Goal: Task Accomplishment & Management: Manage account settings

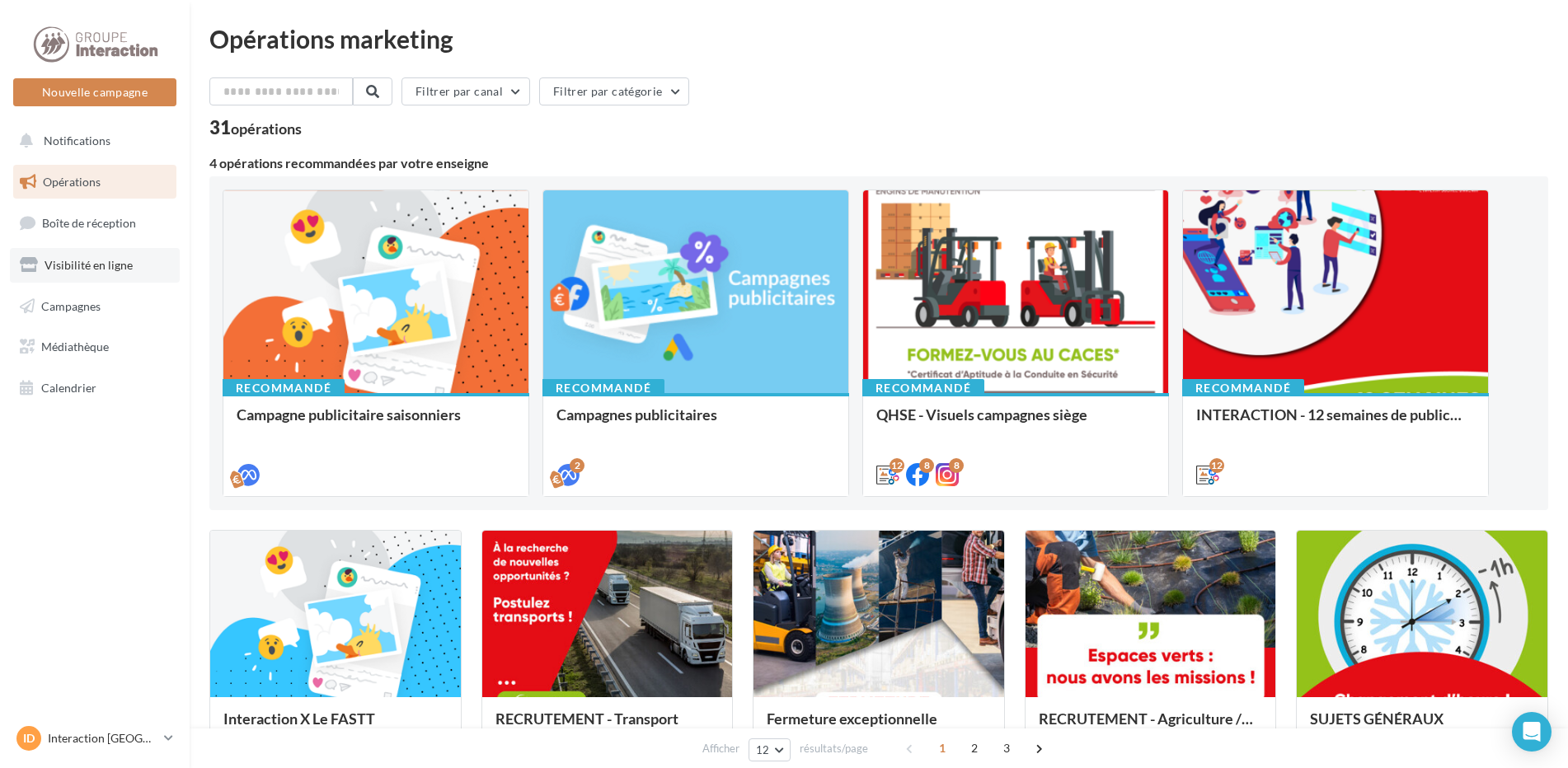
click at [124, 266] on span "Visibilité en ligne" at bounding box center [88, 265] width 88 height 14
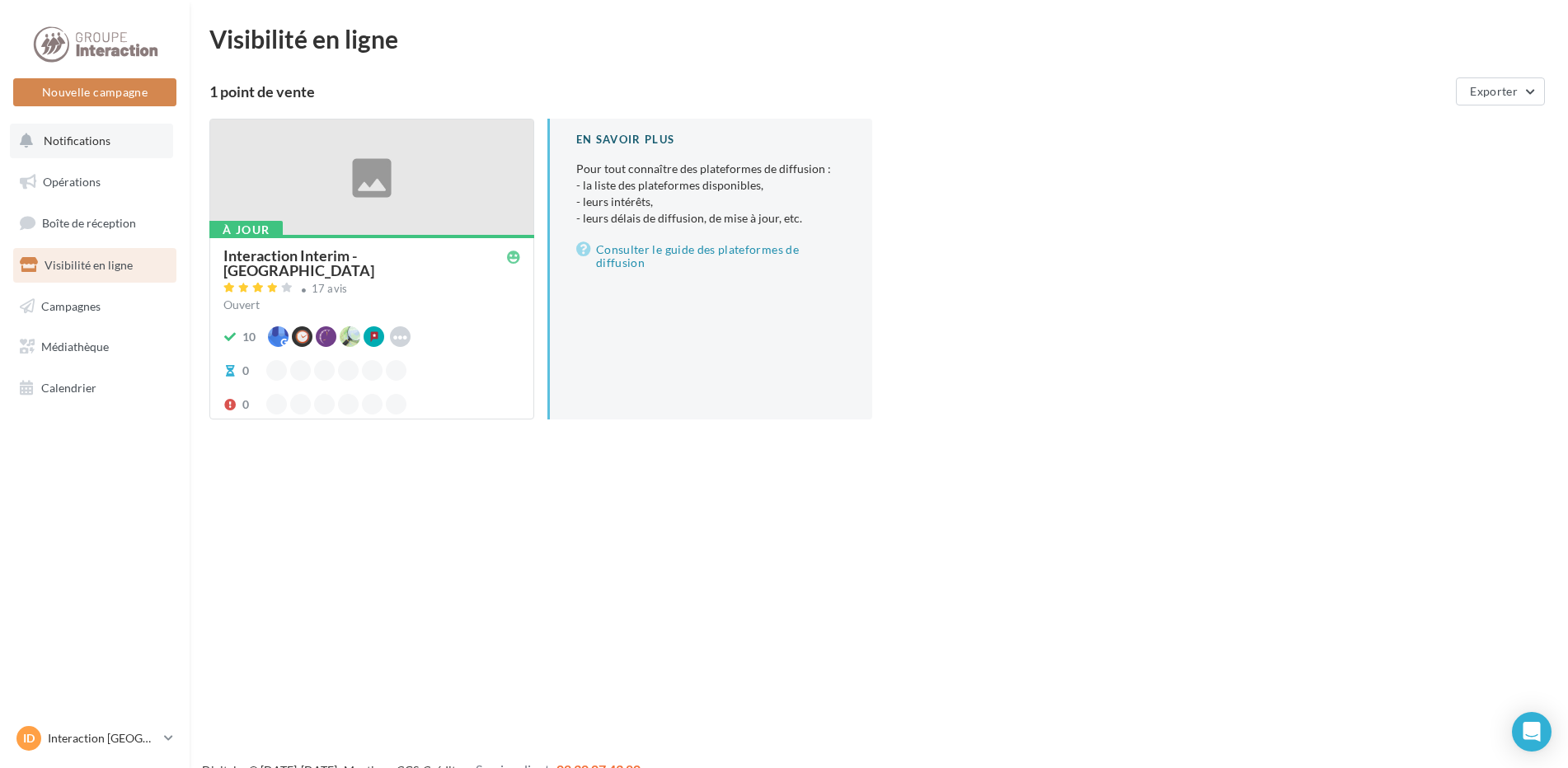
click at [74, 149] on button "Notifications" at bounding box center [91, 141] width 163 height 35
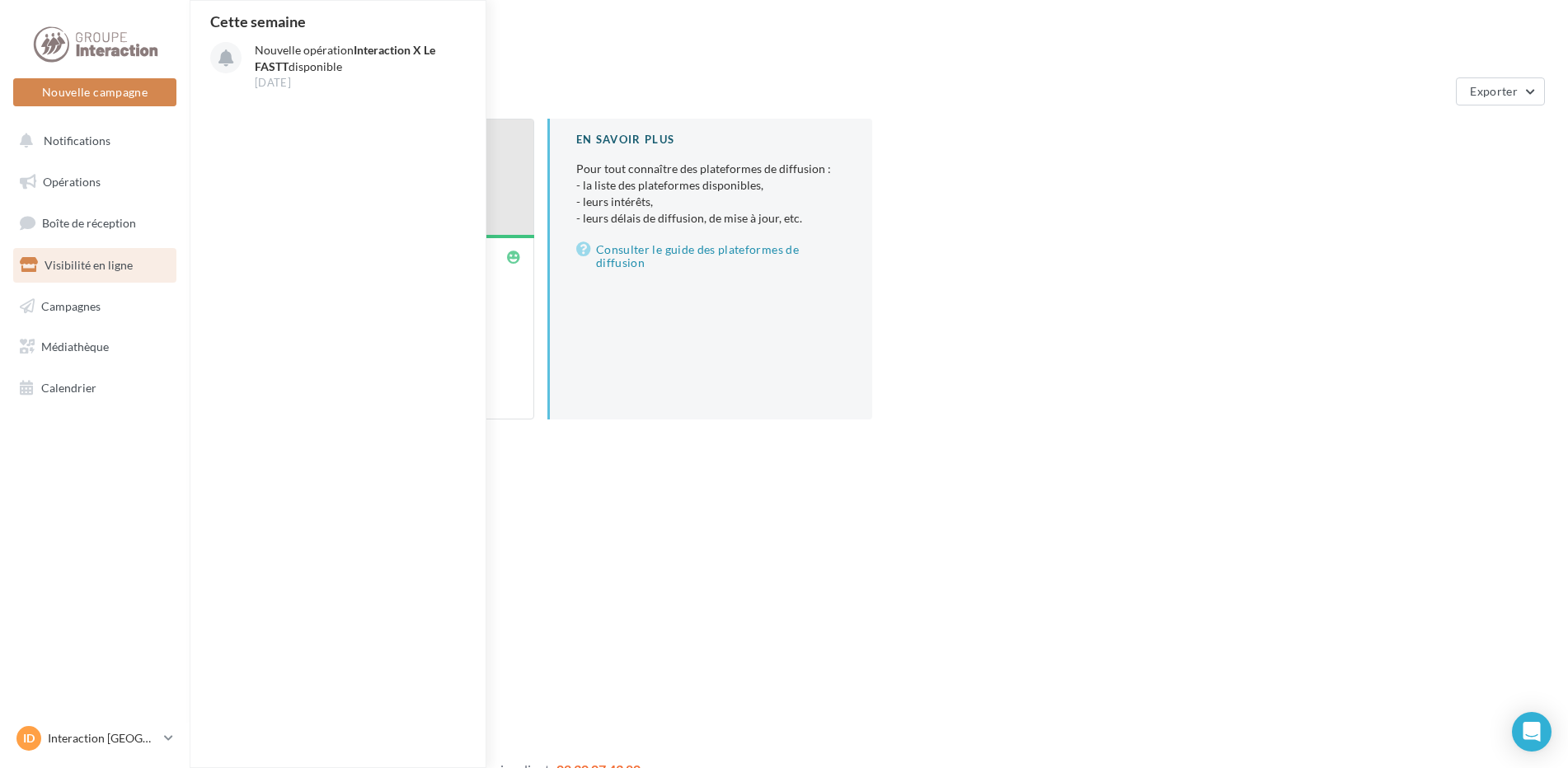
click at [68, 160] on ul "Opérations Boîte de réception Visibilité en ligne Campagnes Médiathèque Calendr…" at bounding box center [95, 285] width 177 height 254
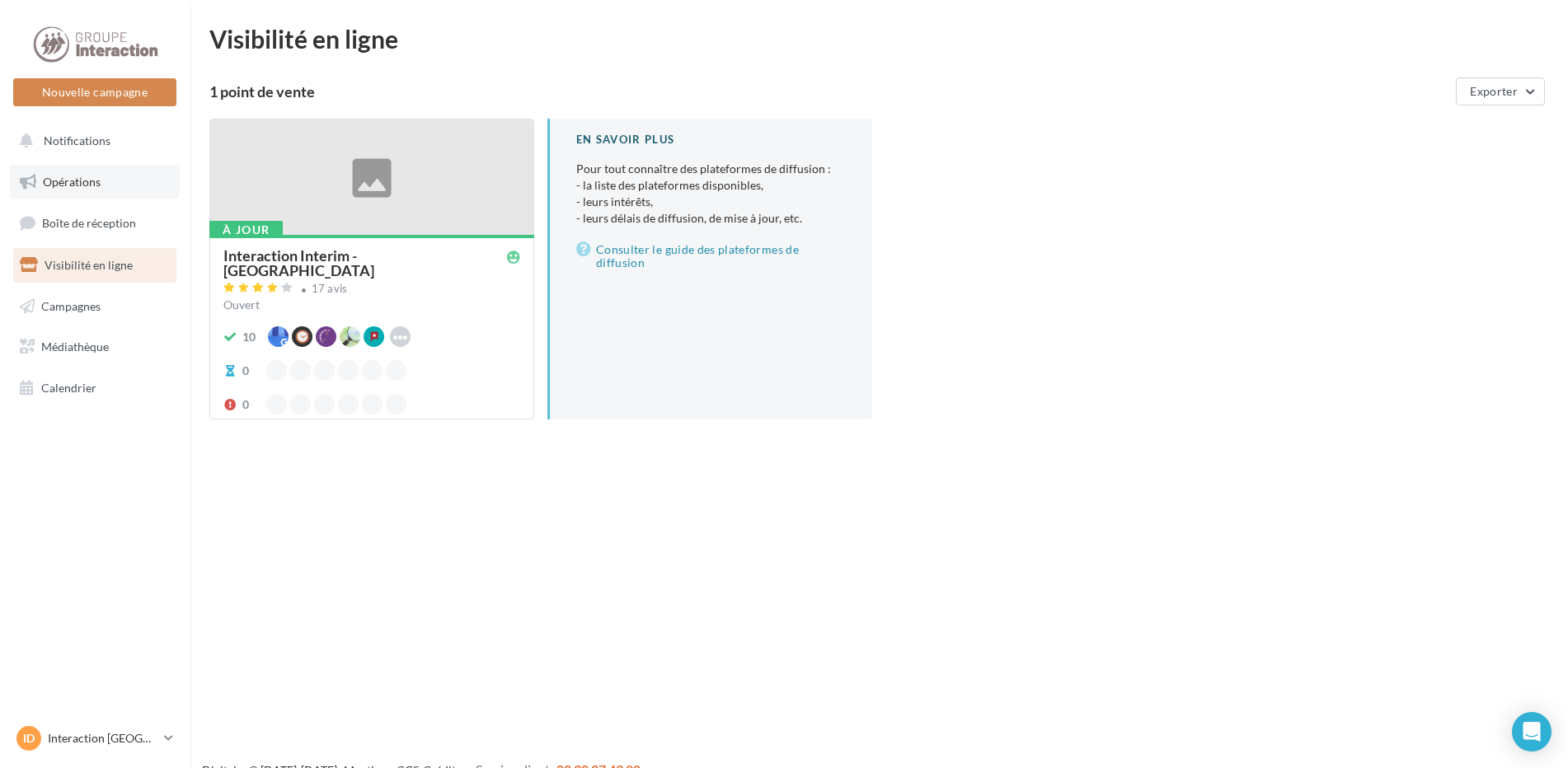
click at [68, 187] on span "Opérations" at bounding box center [72, 182] width 58 height 14
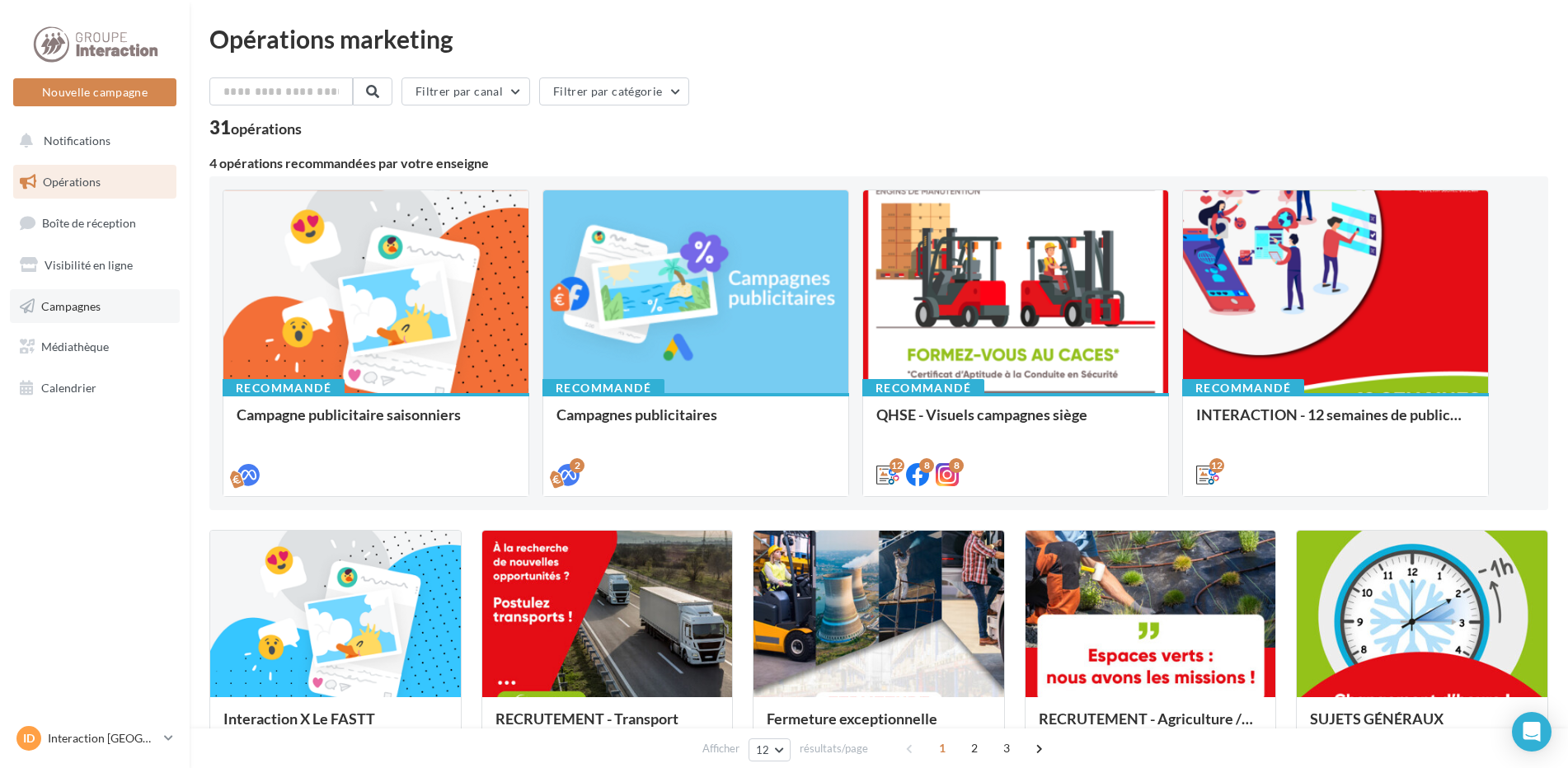
click at [54, 300] on span "Campagnes" at bounding box center [71, 306] width 60 height 14
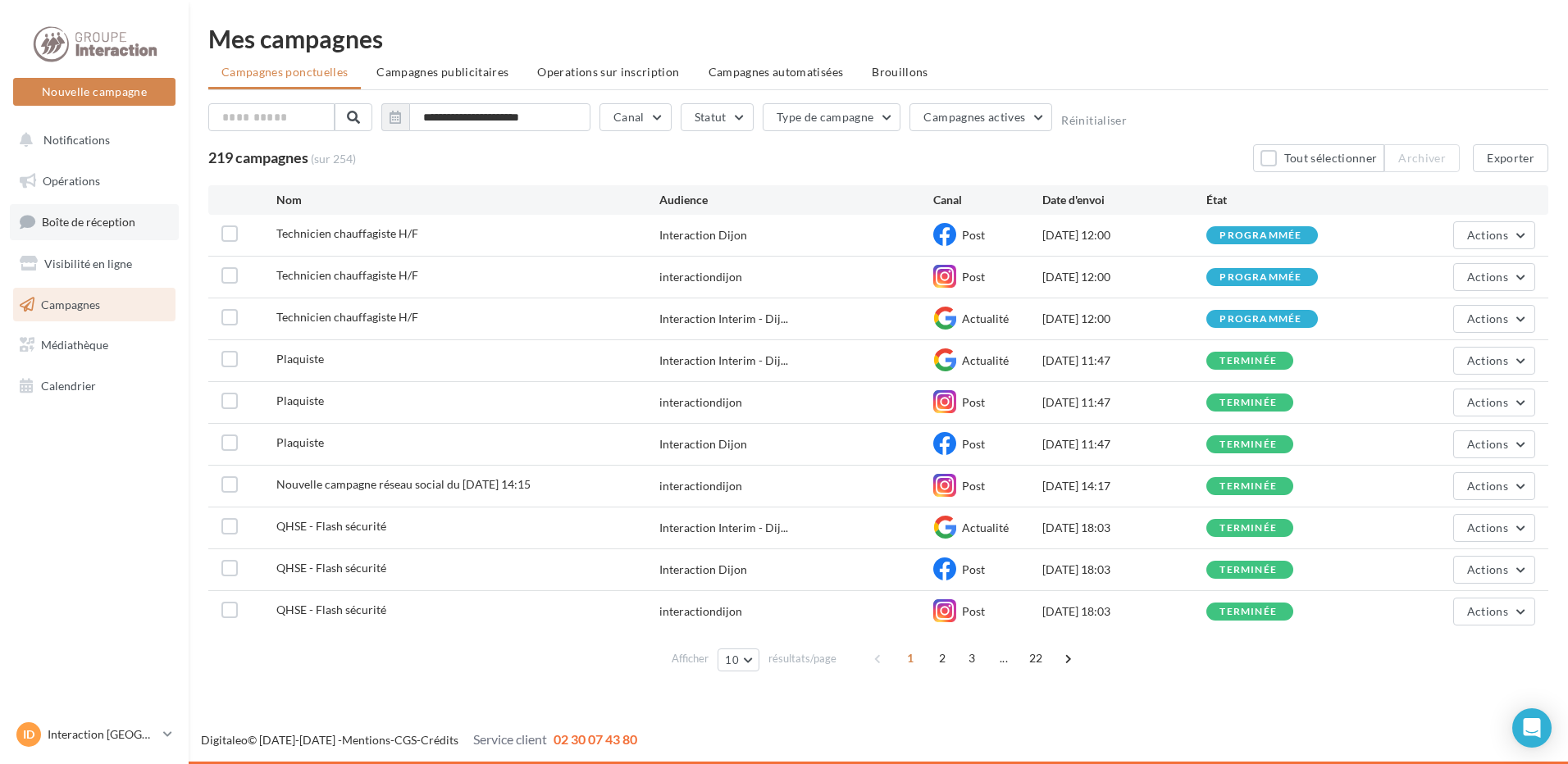
click at [82, 209] on link "Boîte de réception" at bounding box center [94, 221] width 169 height 35
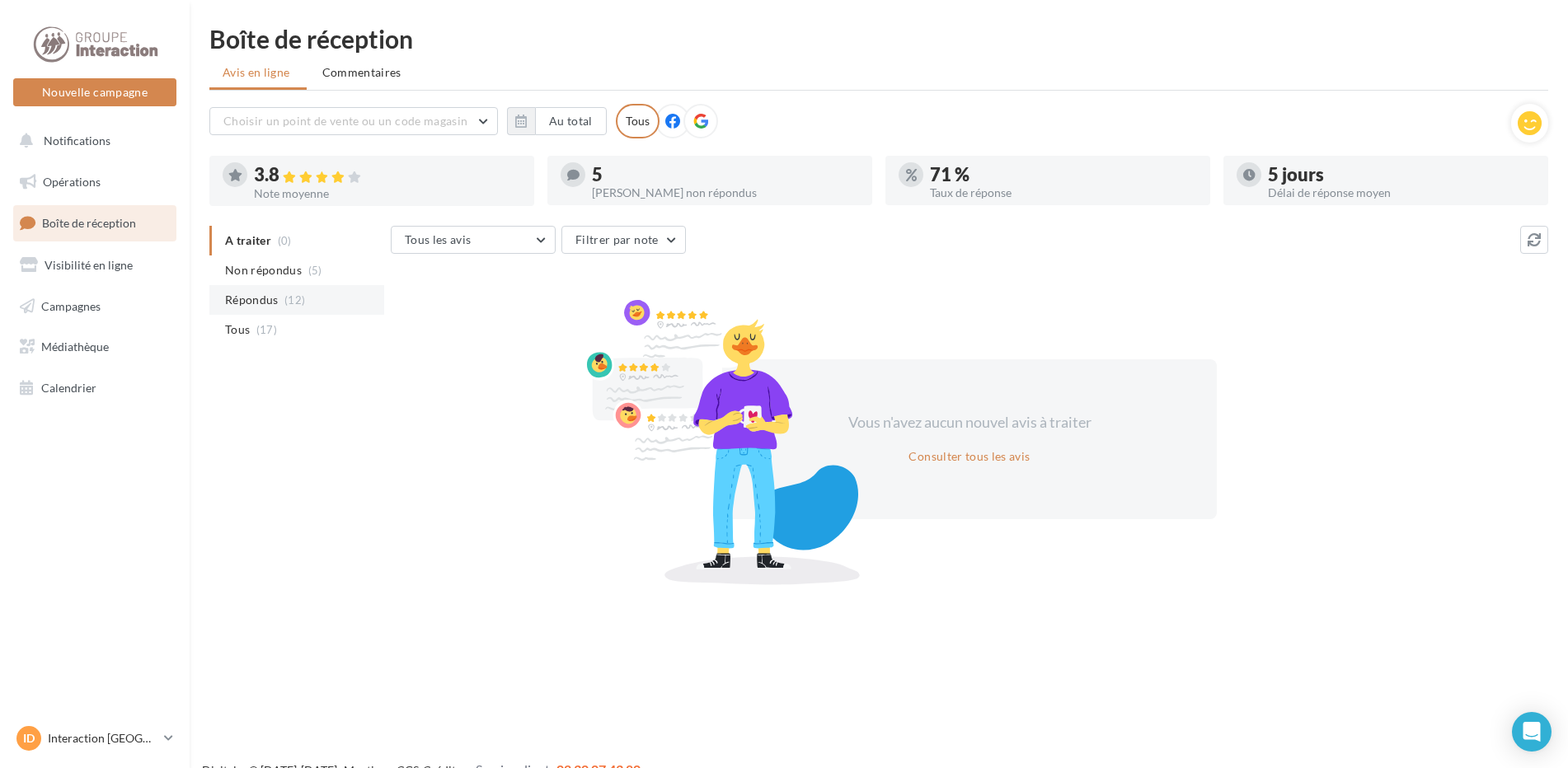
click at [287, 299] on span "(12)" at bounding box center [294, 300] width 21 height 13
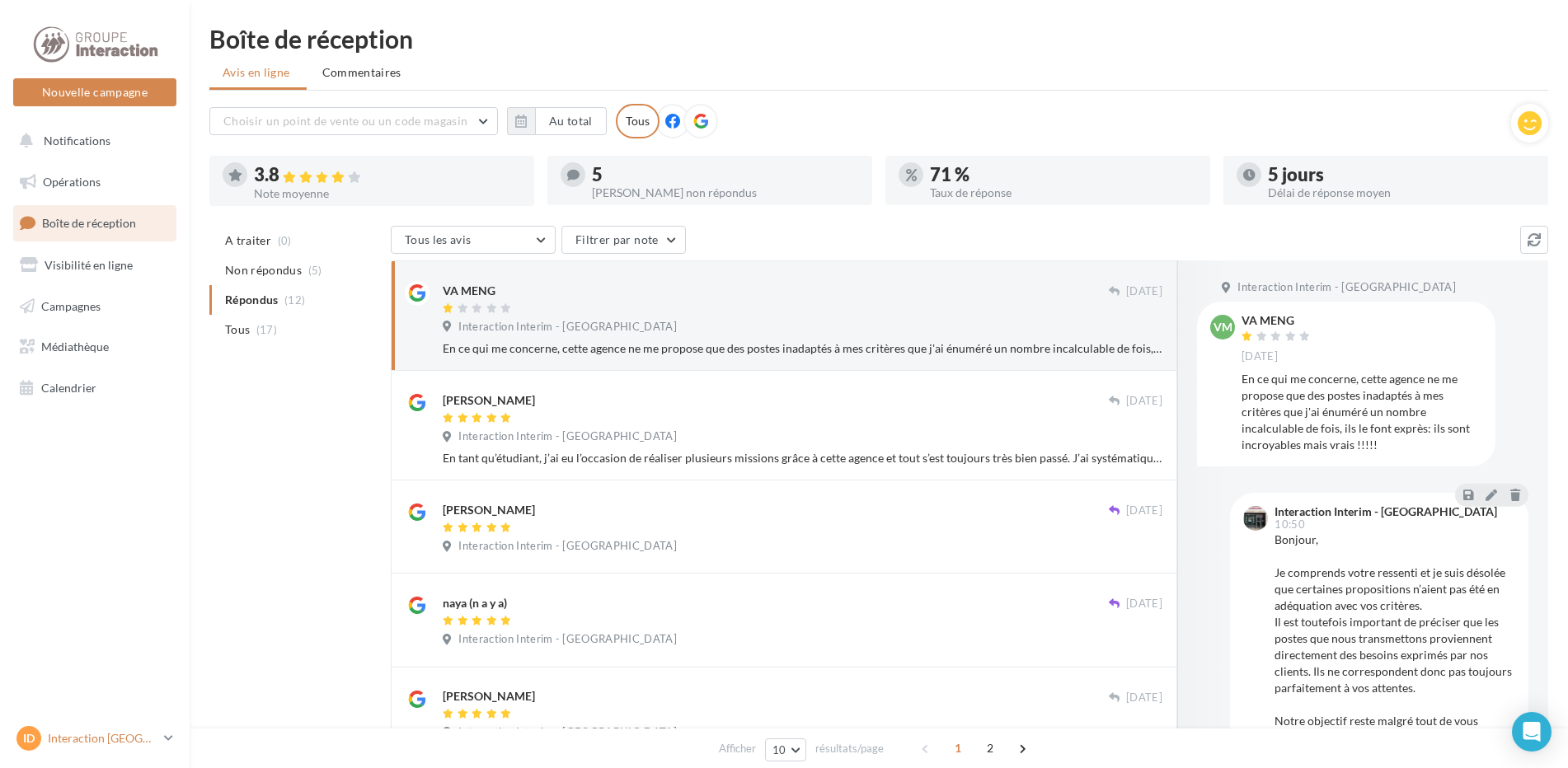
click at [151, 740] on p "Interaction [GEOGRAPHIC_DATA]" at bounding box center [102, 738] width 110 height 16
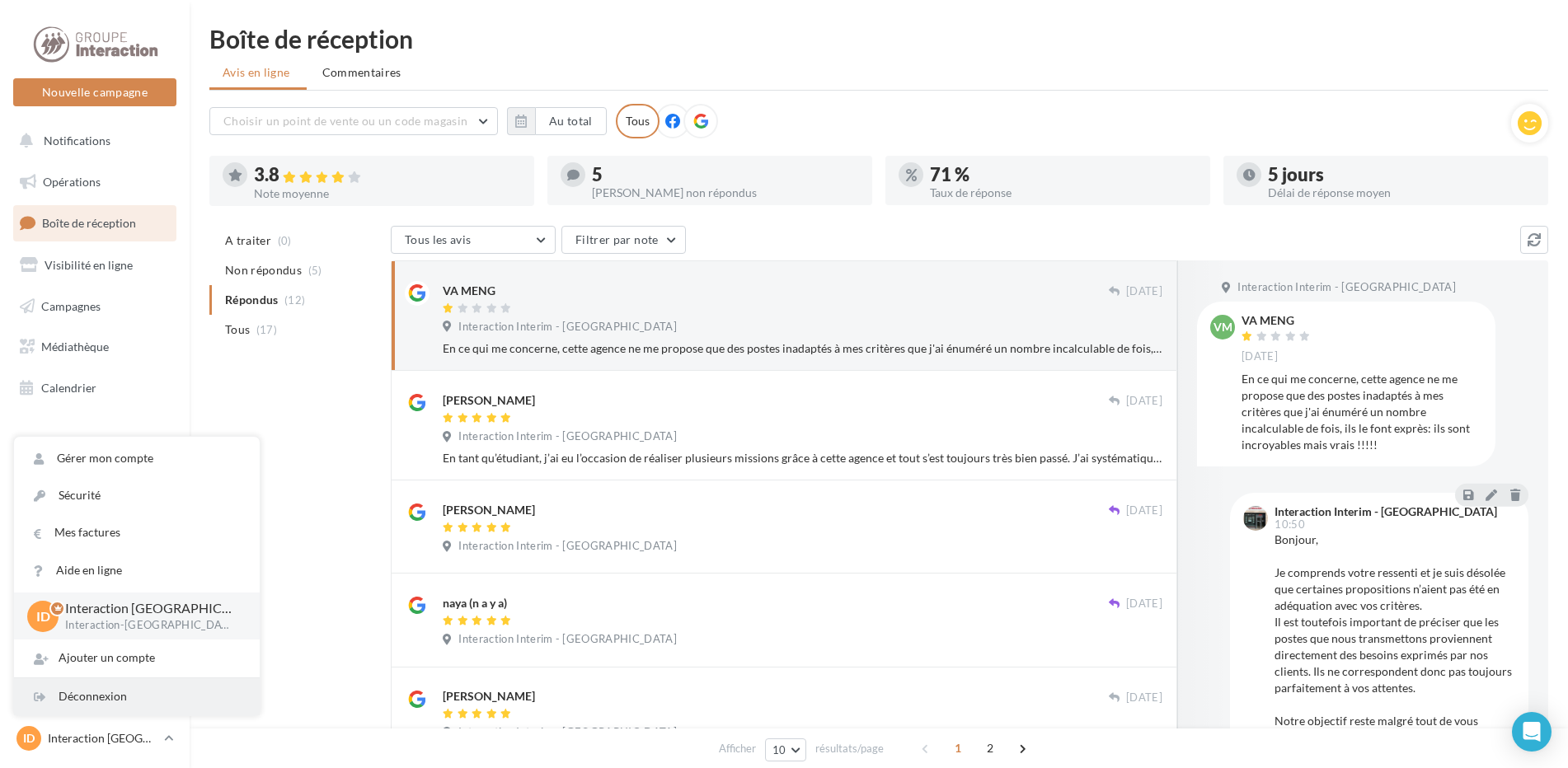
click at [90, 700] on div "Déconnexion" at bounding box center [137, 696] width 246 height 37
